Goal: Information Seeking & Learning: Stay updated

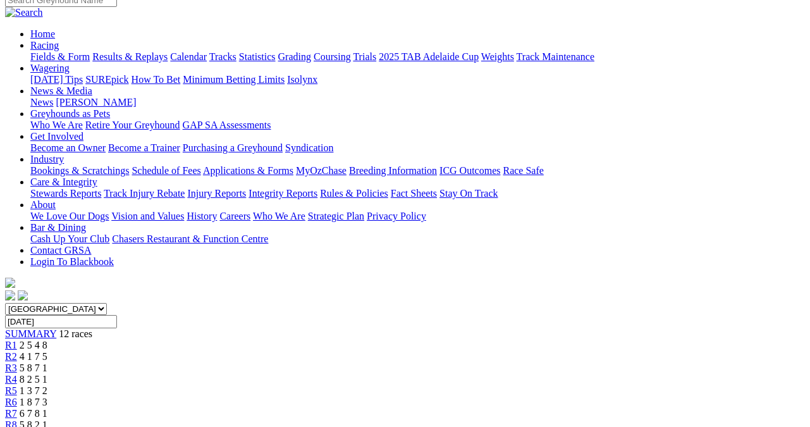
scroll to position [63, 0]
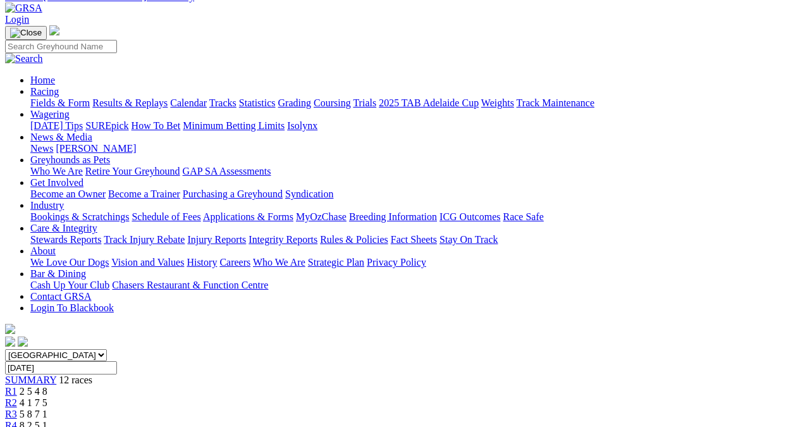
click at [138, 97] on link "Results & Replays" at bounding box center [129, 102] width 75 height 11
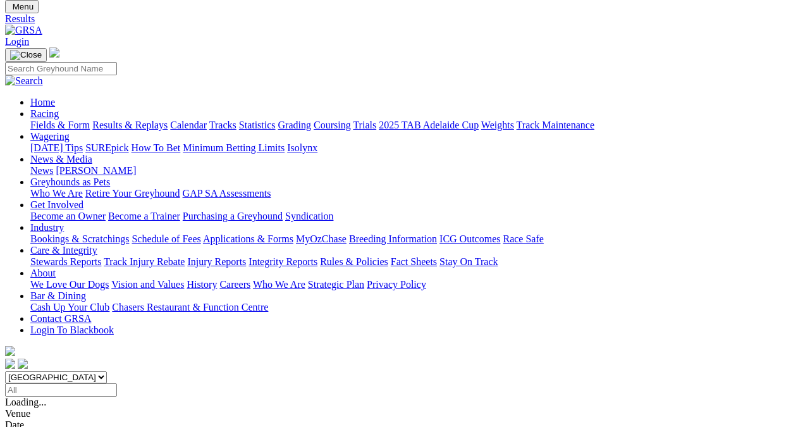
scroll to position [63, 0]
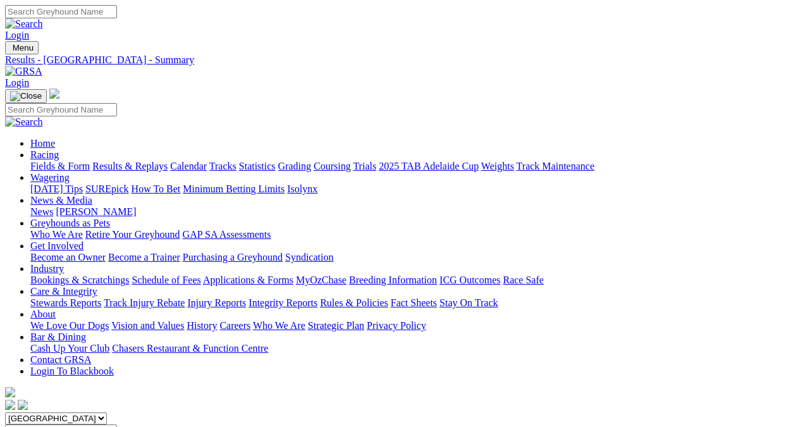
click at [35, 161] on link "Fields & Form" at bounding box center [59, 166] width 59 height 11
click at [60, 161] on link "Fields & Form" at bounding box center [59, 166] width 59 height 11
